Goal: Information Seeking & Learning: Find specific page/section

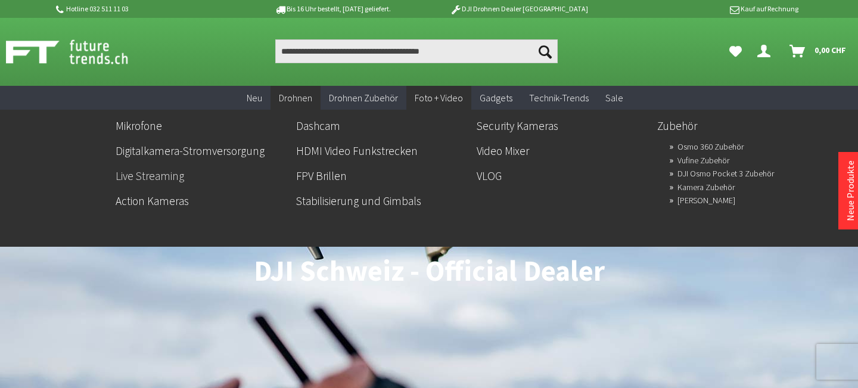
scroll to position [1, 0]
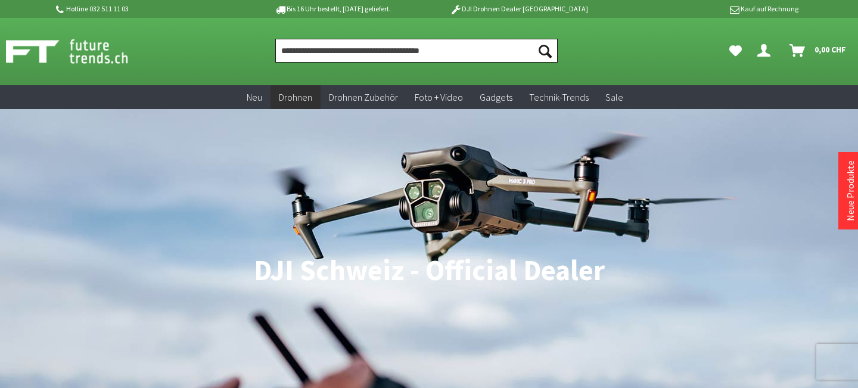
click at [377, 46] on input "Produkt, Marke, Kategorie, EAN, Artikelnummer…" at bounding box center [416, 51] width 283 height 24
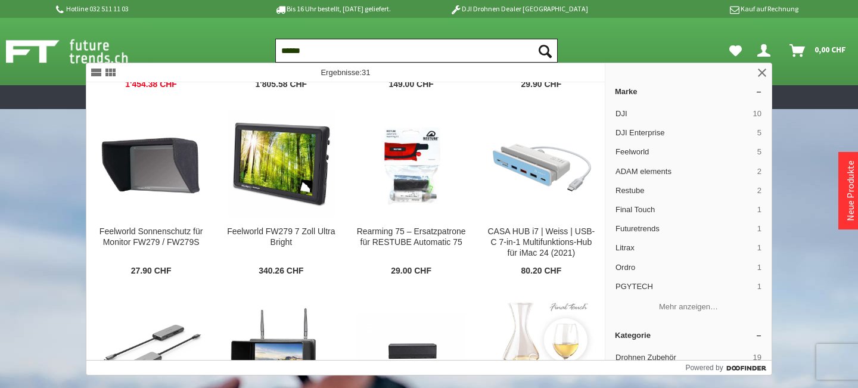
scroll to position [544, 0]
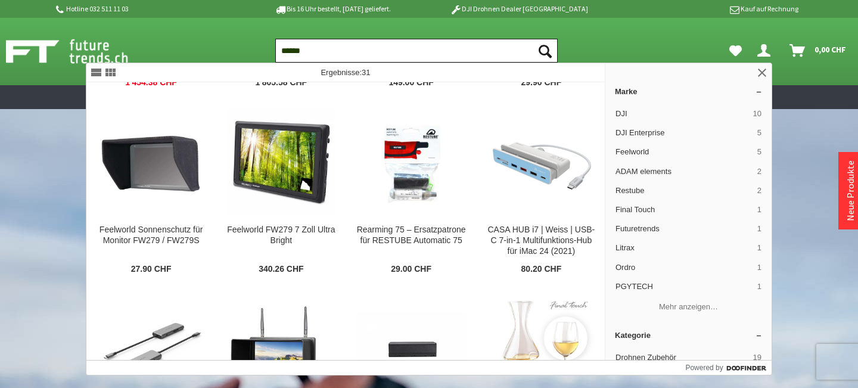
type input "******"
click at [533, 39] on button "Suchen" at bounding box center [545, 51] width 25 height 24
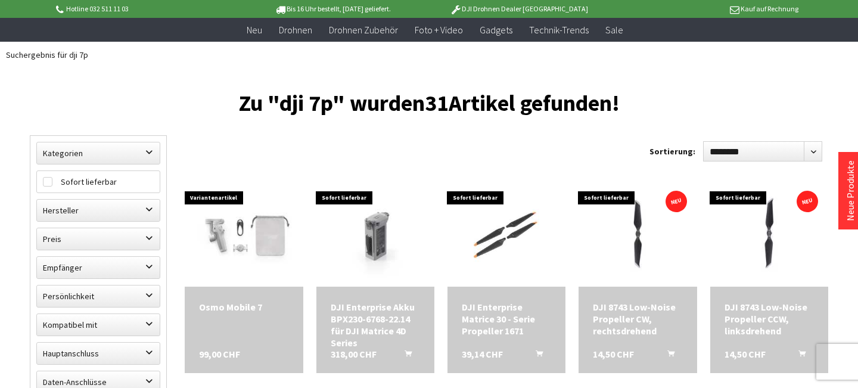
scroll to position [85, 0]
